Goal: Task Accomplishment & Management: Manage account settings

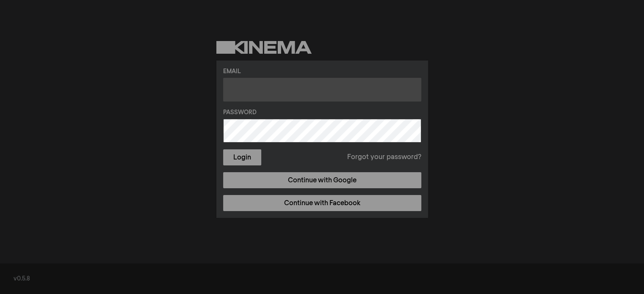
click at [400, 93] on input "text" at bounding box center [322, 90] width 198 height 24
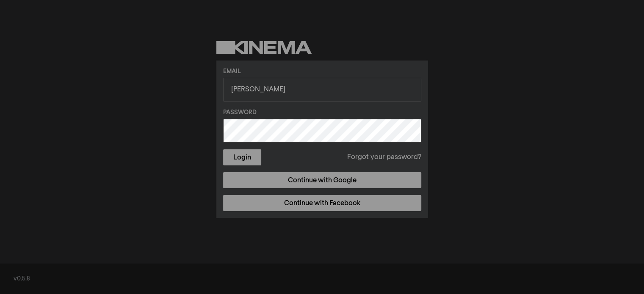
drag, startPoint x: 430, startPoint y: 79, endPoint x: 396, endPoint y: 94, distance: 37.0
click at [396, 94] on div "Email teresa Password Login Forgot your password? Continue with Google Continue…" at bounding box center [322, 129] width 644 height 259
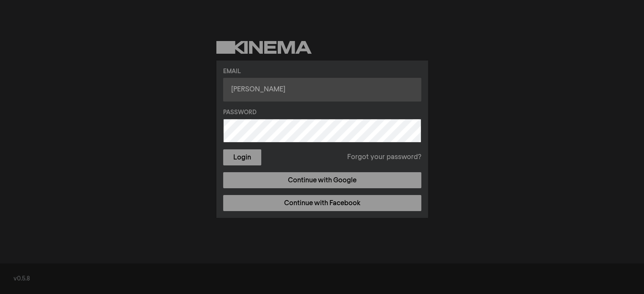
click at [396, 94] on input "teresa" at bounding box center [322, 90] width 198 height 24
type input "[EMAIL_ADDRESS][DOMAIN_NAME]"
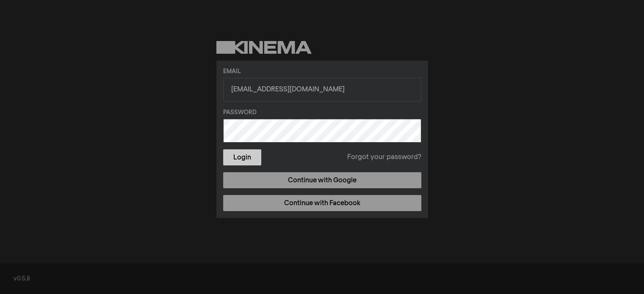
click at [241, 157] on button "Login" at bounding box center [242, 157] width 38 height 16
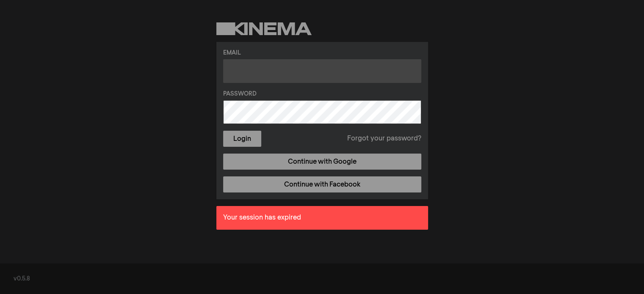
click at [378, 82] on input "text" at bounding box center [322, 71] width 198 height 24
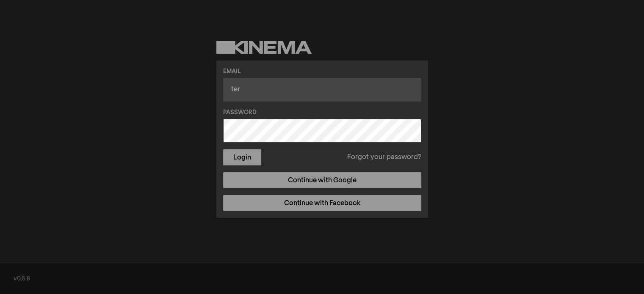
type input "[EMAIL_ADDRESS][DOMAIN_NAME]"
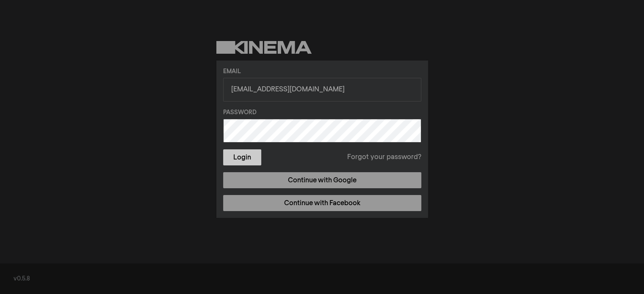
click at [239, 157] on button "Login" at bounding box center [242, 157] width 38 height 16
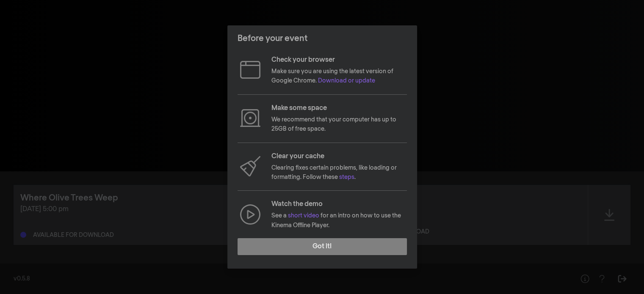
scroll to position [78, 0]
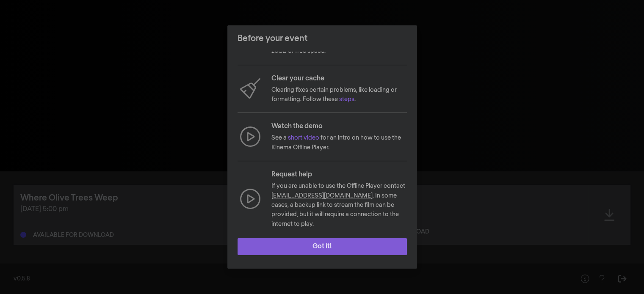
click at [329, 243] on button "Got it!" at bounding box center [321, 246] width 169 height 17
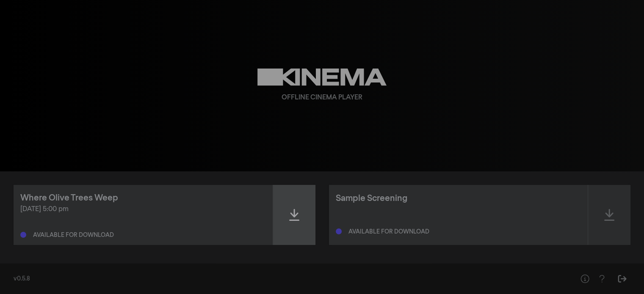
click at [276, 220] on div at bounding box center [294, 215] width 42 height 60
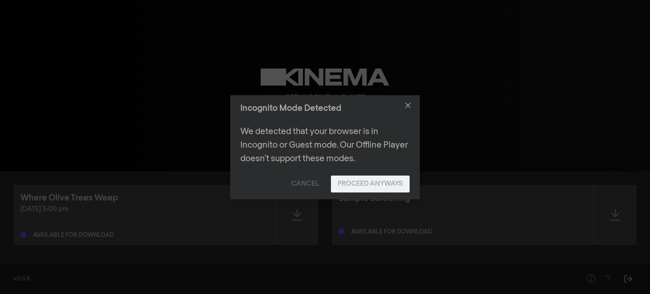
click at [362, 187] on button "Proceed Anyways" at bounding box center [370, 184] width 79 height 17
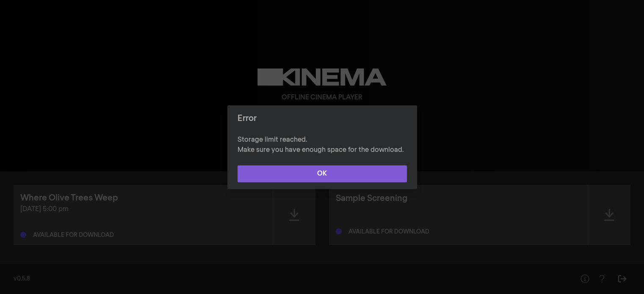
click at [367, 171] on button "OK" at bounding box center [321, 174] width 169 height 17
